Goal: Transaction & Acquisition: Purchase product/service

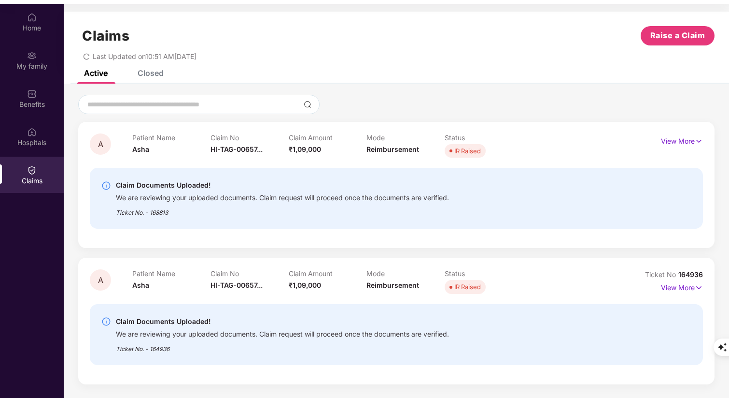
scroll to position [54, 0]
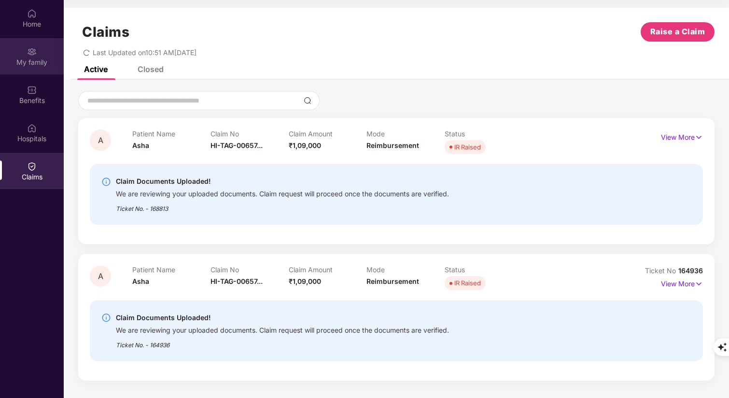
click at [33, 62] on div "My family" at bounding box center [32, 62] width 64 height 10
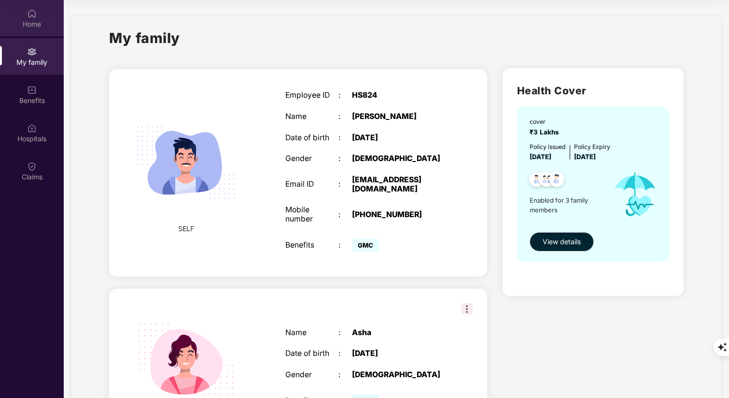
click at [34, 33] on div "Home" at bounding box center [32, 18] width 64 height 36
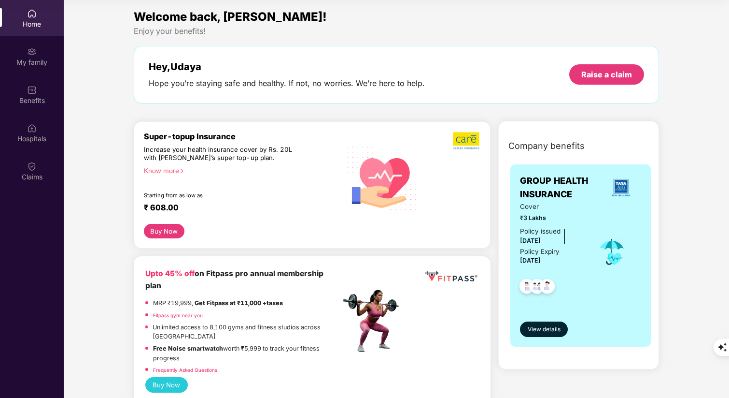
click at [353, 112] on div "Welcome back, [PERSON_NAME]! Enjoy your benefits! Hey, [PERSON_NAME] Hope you’r…" at bounding box center [396, 60] width 533 height 105
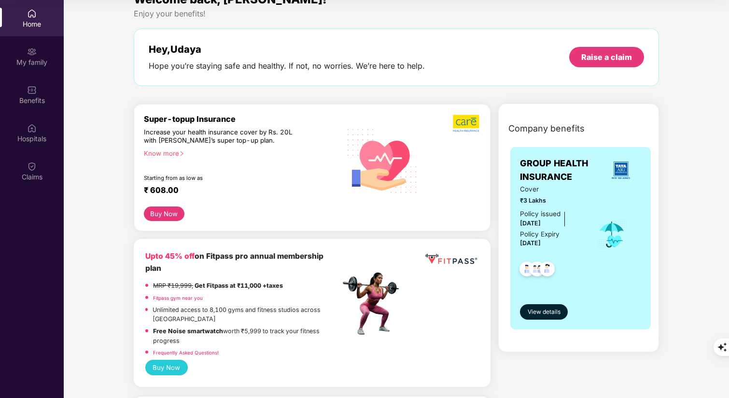
scroll to position [24, 0]
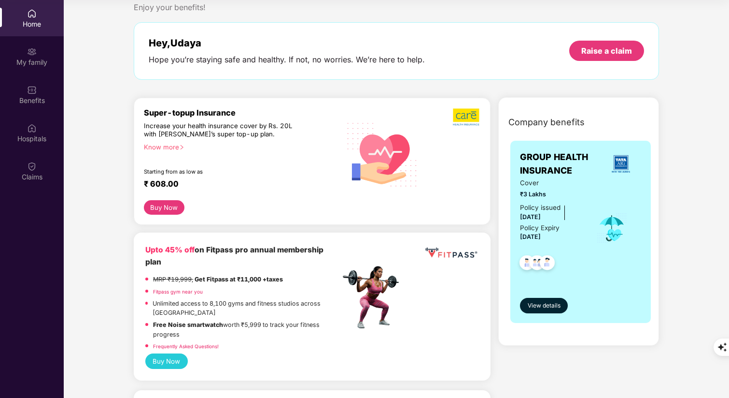
click at [175, 145] on div "Know more" at bounding box center [239, 146] width 191 height 7
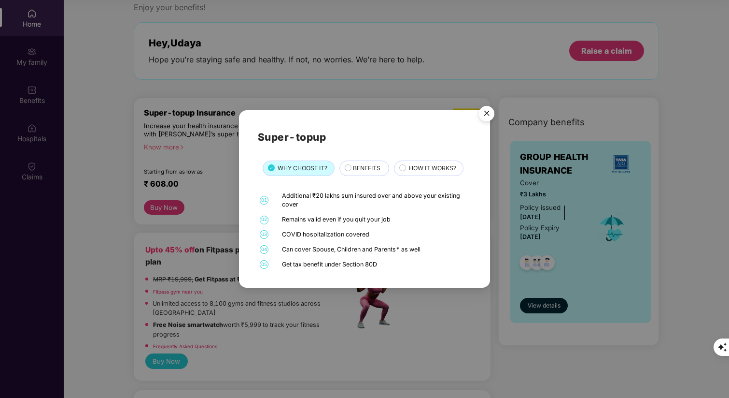
click at [350, 237] on div "COVID hospitalization covered" at bounding box center [375, 234] width 187 height 9
click at [377, 233] on div "COVID hospitalization covered" at bounding box center [375, 234] width 187 height 9
click at [304, 249] on div "Can cover Spouse, Children and Parents* as well" at bounding box center [375, 249] width 187 height 9
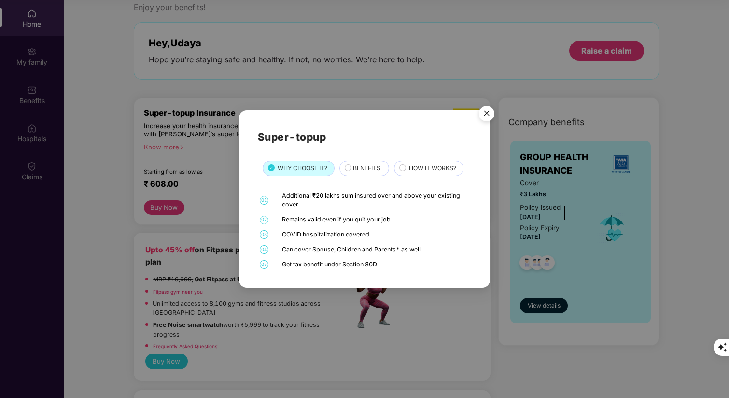
click at [346, 248] on div "Can cover Spouse, Children and Parents* as well" at bounding box center [375, 249] width 187 height 9
click at [406, 249] on div "Can cover Spouse, Children and Parents* as well" at bounding box center [375, 249] width 187 height 9
click at [314, 267] on div "Get tax benefit under Section 80D" at bounding box center [375, 264] width 187 height 9
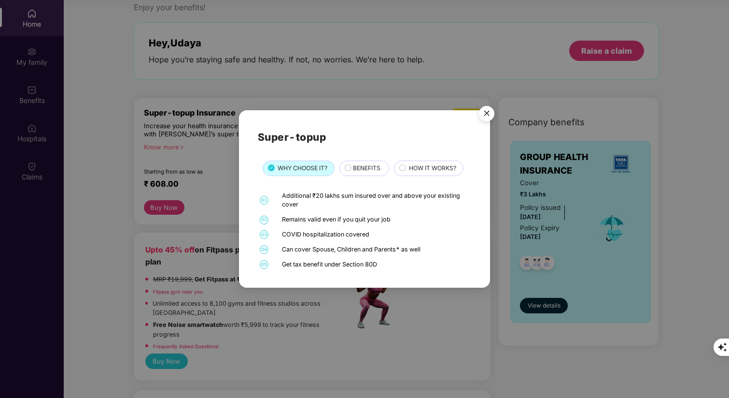
click at [384, 265] on div "Get tax benefit under Section 80D" at bounding box center [375, 264] width 187 height 9
click at [352, 168] on div "BENEFITS" at bounding box center [366, 168] width 36 height 11
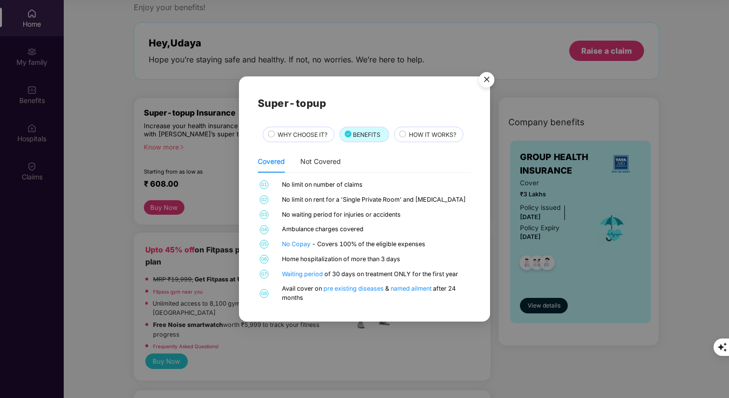
click at [351, 183] on div "No limit on number of claims" at bounding box center [375, 184] width 187 height 9
click at [360, 184] on div "No limit on number of claims" at bounding box center [375, 184] width 187 height 9
click at [367, 185] on div "No limit on number of claims" at bounding box center [375, 184] width 187 height 9
click at [340, 186] on div "No limit on number of claims" at bounding box center [375, 184] width 187 height 9
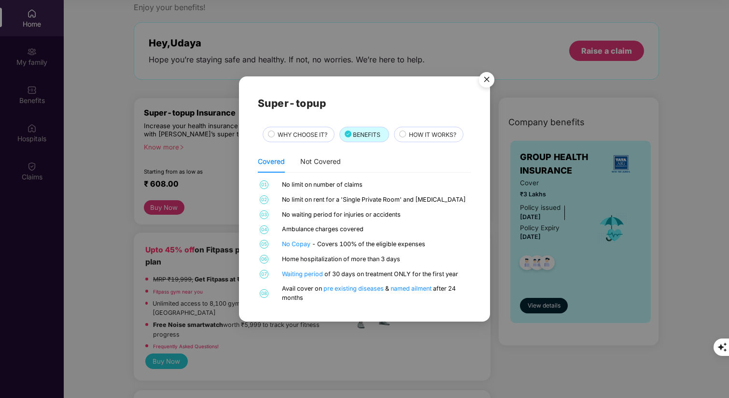
click at [368, 181] on div "No limit on number of claims" at bounding box center [375, 184] width 187 height 9
click at [297, 130] on span "WHY CHOOSE IT?" at bounding box center [303, 134] width 50 height 9
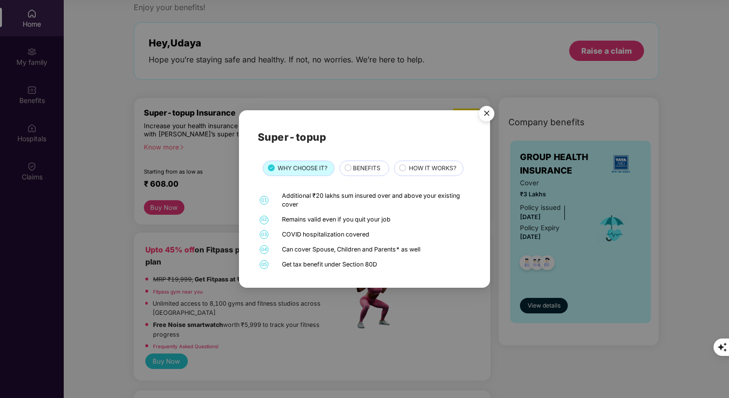
click at [371, 166] on span "BENEFITS" at bounding box center [367, 167] width 28 height 9
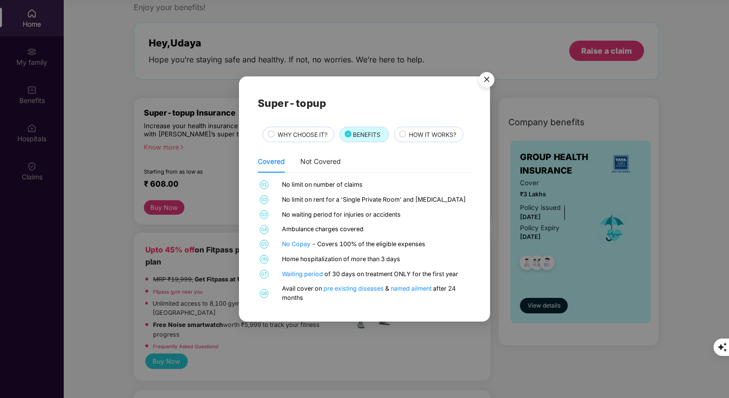
click at [408, 134] on div "HOW IT WORKS?" at bounding box center [431, 135] width 54 height 11
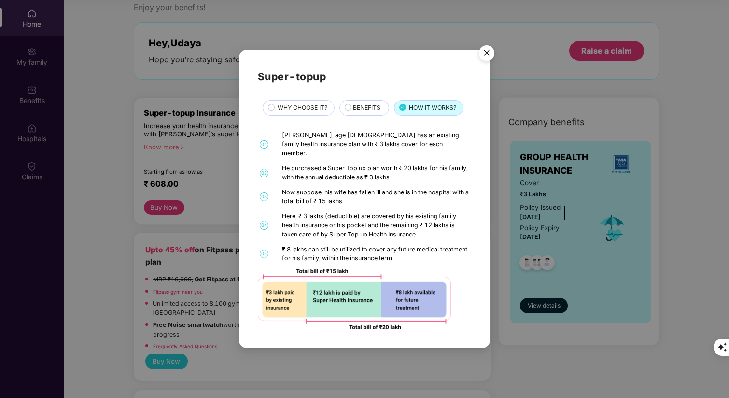
click at [486, 61] on img "Close" at bounding box center [486, 54] width 27 height 27
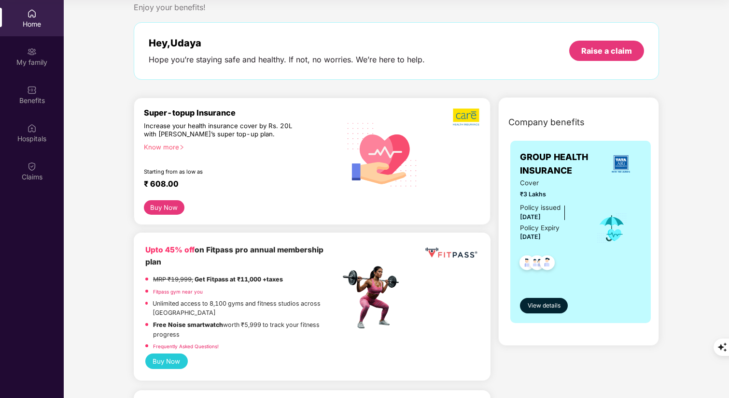
click at [165, 206] on button "Buy Now" at bounding box center [164, 207] width 41 height 14
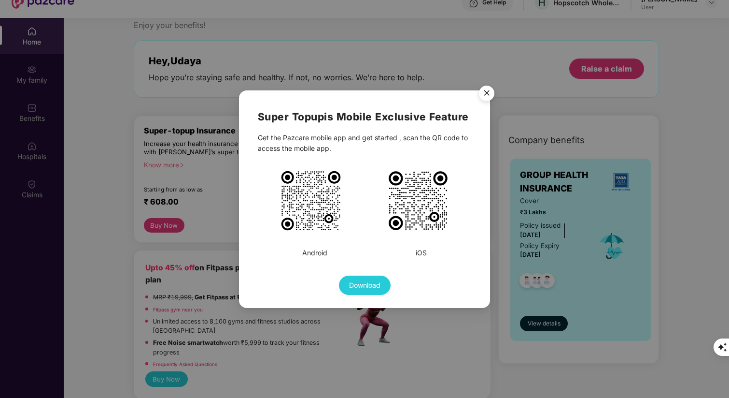
scroll to position [34, 0]
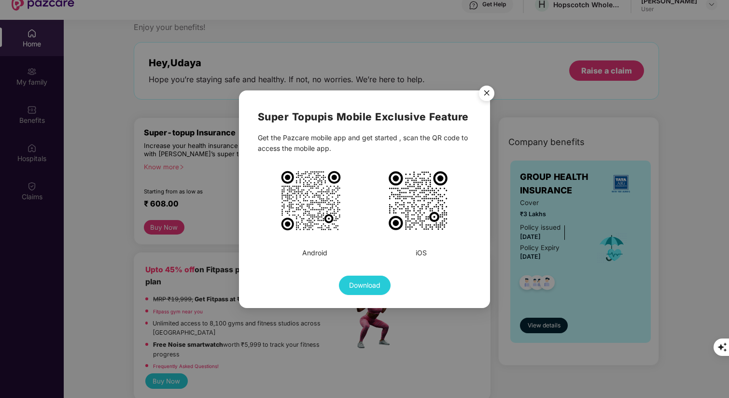
click at [491, 98] on img "Close" at bounding box center [486, 94] width 27 height 27
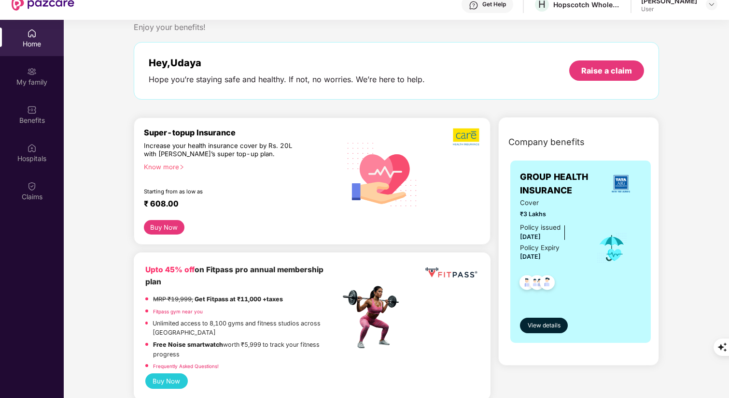
click at [169, 227] on button "Buy Now" at bounding box center [164, 227] width 41 height 14
